Goal: Task Accomplishment & Management: Manage account settings

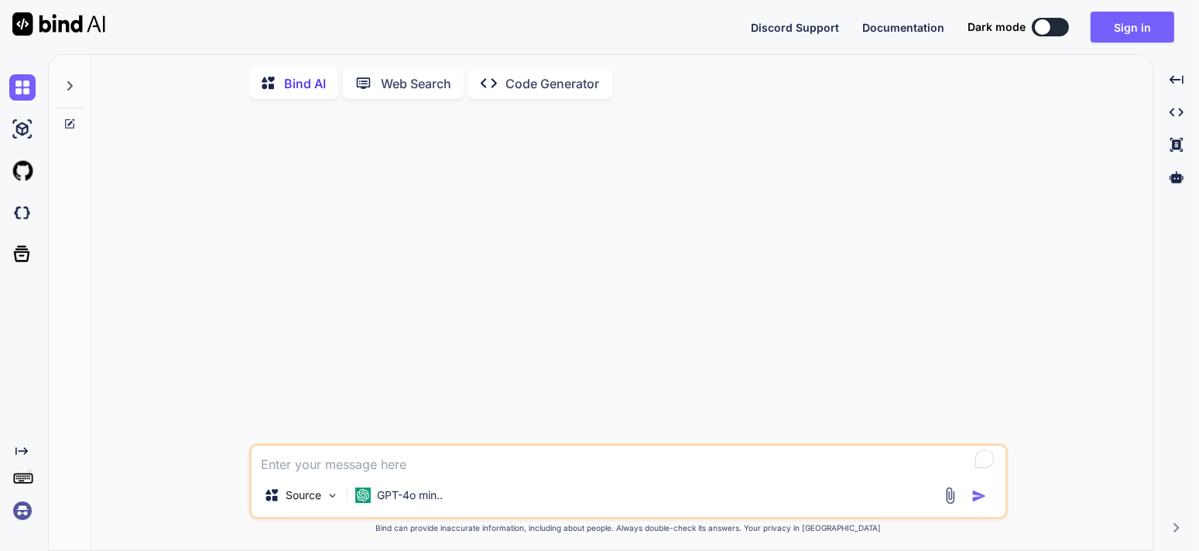
type textarea "x"
click at [1127, 29] on button "Sign in" at bounding box center [1133, 27] width 84 height 31
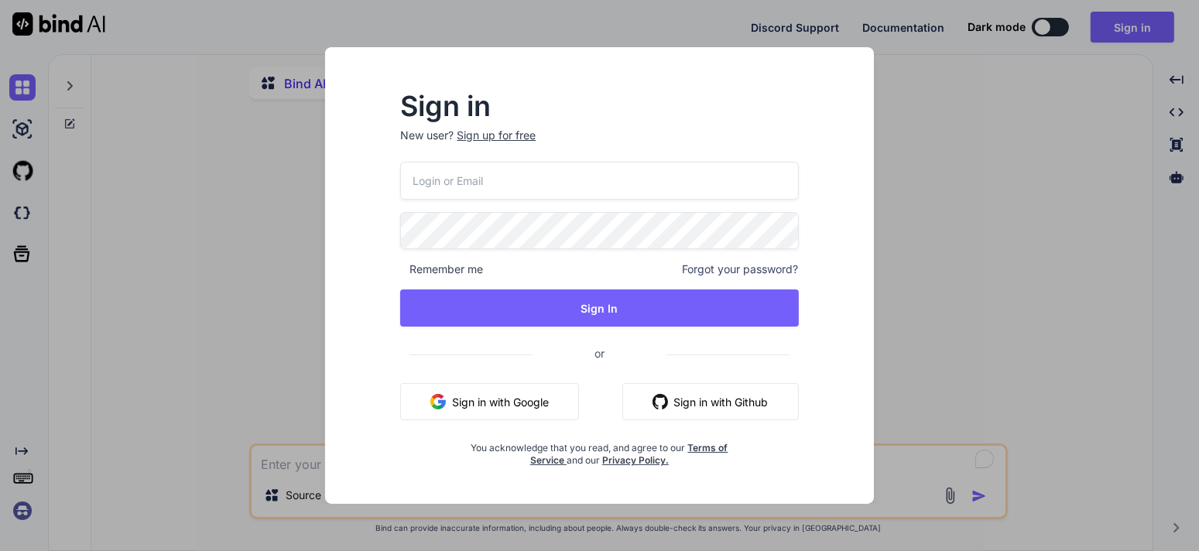
click at [468, 191] on input "email" at bounding box center [599, 181] width 398 height 38
paste input "[EMAIL_ADDRESS][DOMAIN_NAME]"
type input "[EMAIL_ADDRESS][DOMAIN_NAME]"
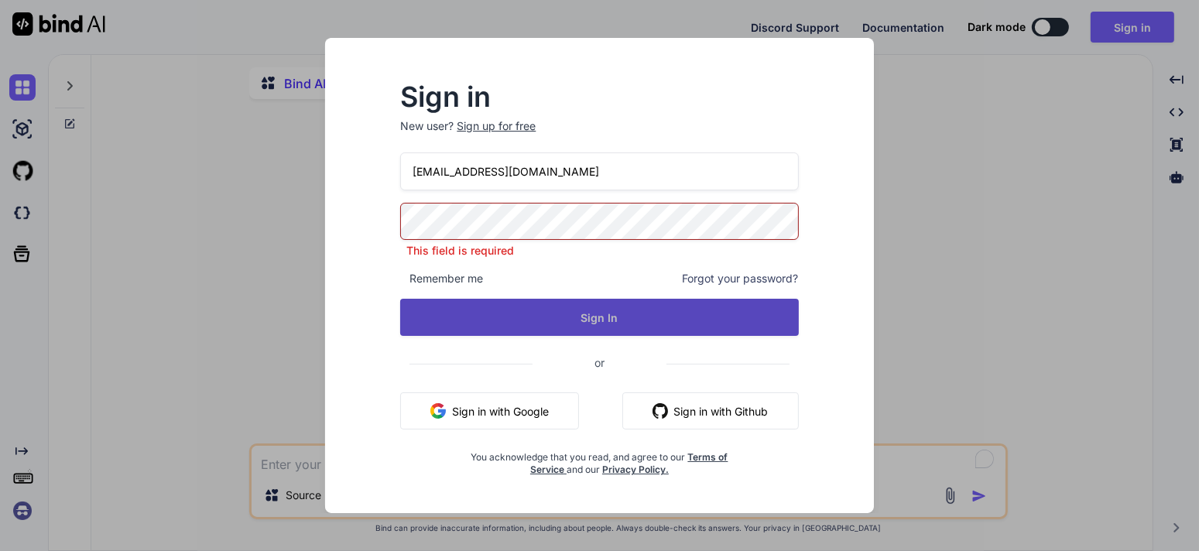
click at [577, 314] on button "Sign In" at bounding box center [599, 317] width 398 height 37
